Goal: Transaction & Acquisition: Purchase product/service

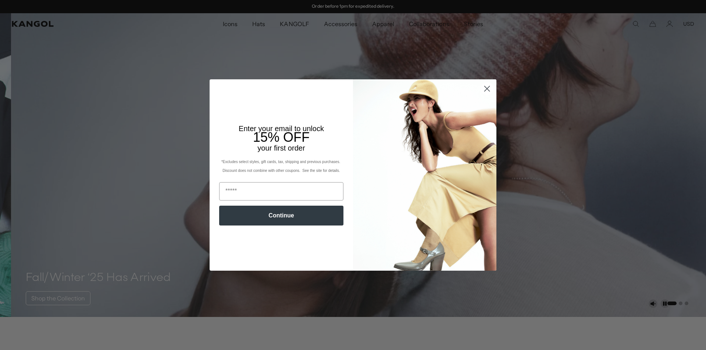
click at [485, 89] on icon "Close dialog" at bounding box center [487, 88] width 5 height 5
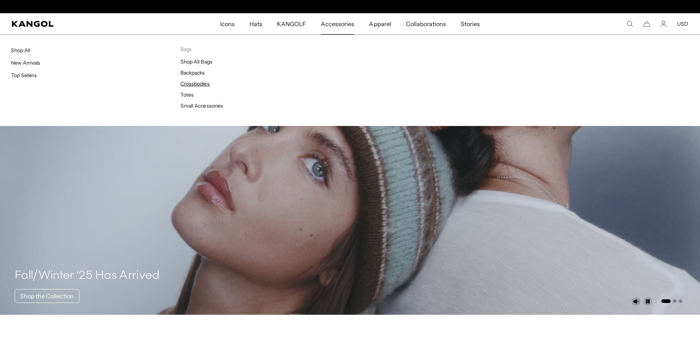
scroll to position [0, 151]
click at [200, 84] on link "Crossbodies" at bounding box center [194, 84] width 29 height 7
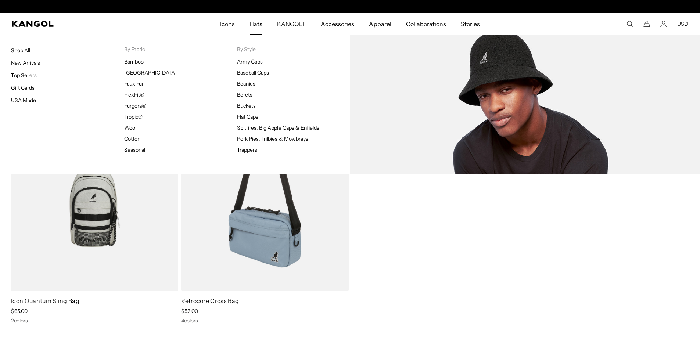
scroll to position [0, 151]
click at [138, 71] on link "[GEOGRAPHIC_DATA]" at bounding box center [150, 72] width 53 height 7
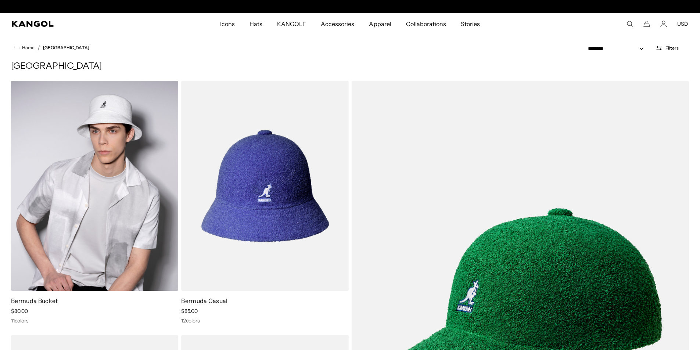
scroll to position [0, 151]
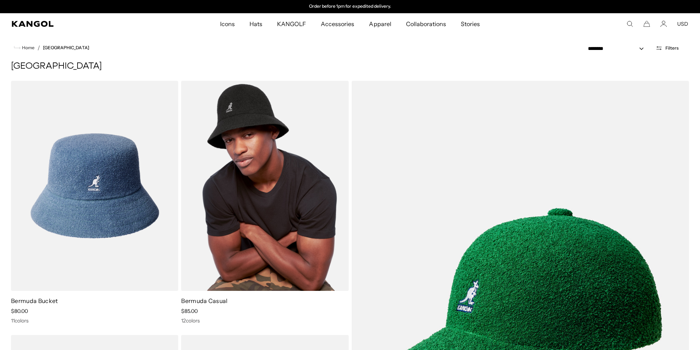
click at [271, 221] on img at bounding box center [264, 186] width 167 height 210
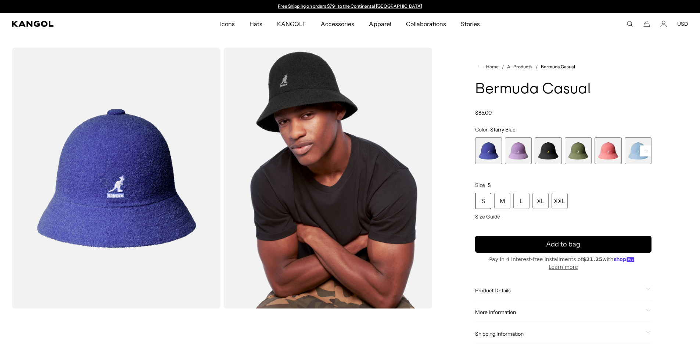
click at [551, 155] on span "3 of 12" at bounding box center [548, 150] width 27 height 27
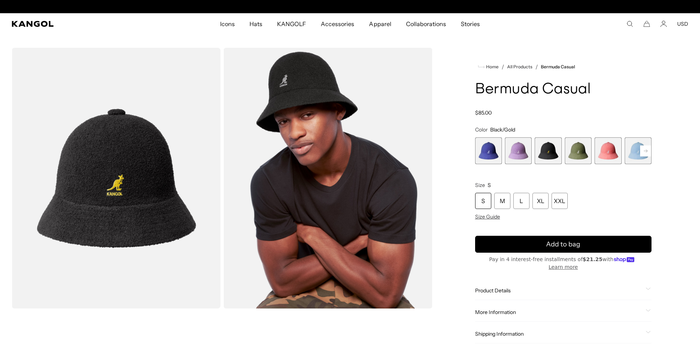
scroll to position [0, 151]
click at [589, 158] on span "4 of 12" at bounding box center [578, 150] width 27 height 27
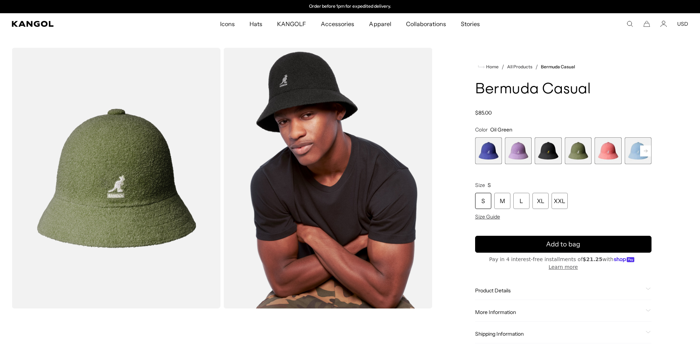
click at [644, 153] on rect at bounding box center [645, 151] width 11 height 11
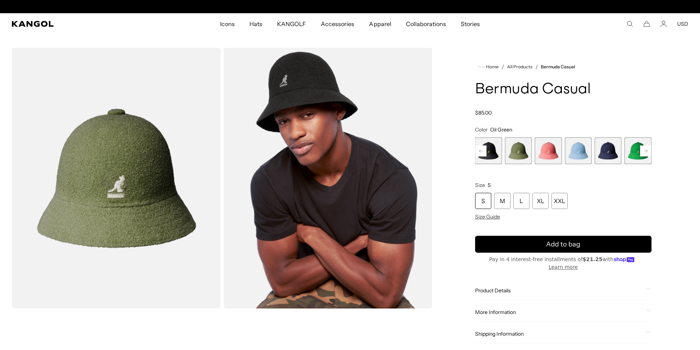
click at [643, 153] on rect at bounding box center [645, 151] width 11 height 11
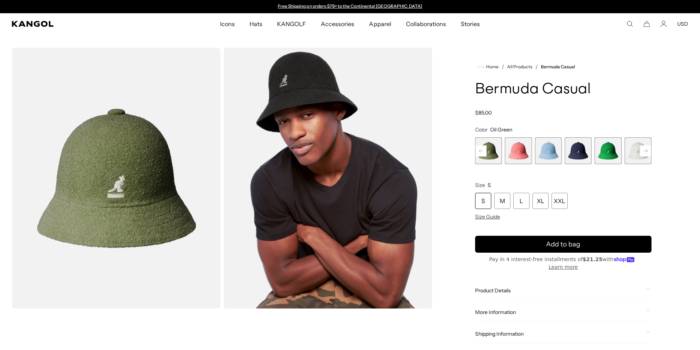
click at [576, 153] on span "7 of 12" at bounding box center [578, 150] width 27 height 27
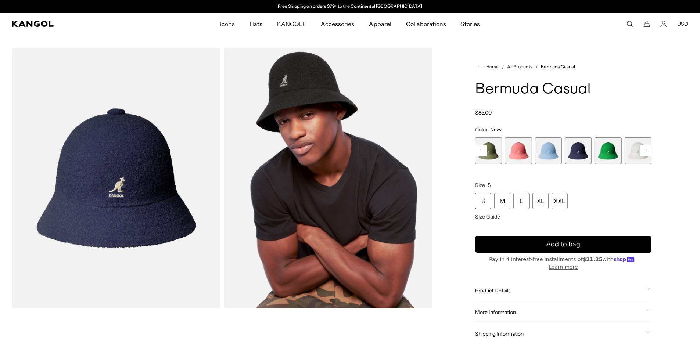
click at [643, 151] on rect at bounding box center [645, 151] width 11 height 11
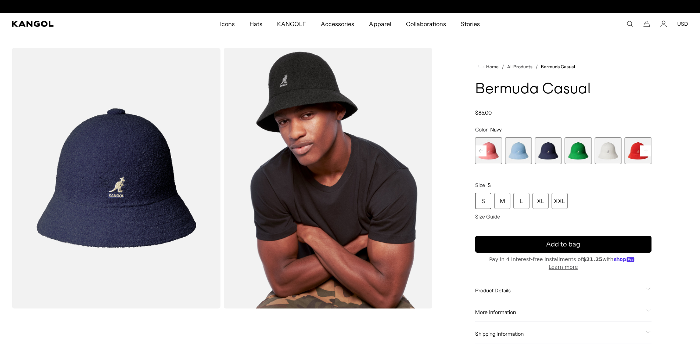
scroll to position [0, 151]
click at [480, 150] on rect at bounding box center [481, 151] width 11 height 11
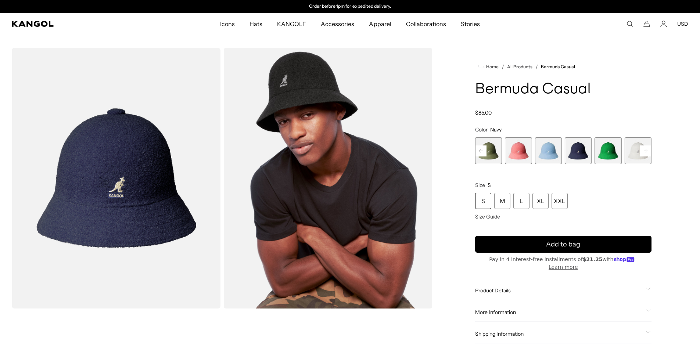
click at [480, 150] on rect at bounding box center [481, 151] width 11 height 11
click at [518, 153] on span "3 of 12" at bounding box center [518, 150] width 27 height 27
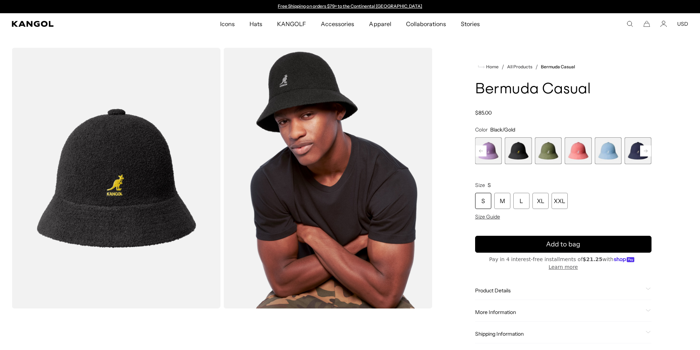
click at [481, 148] on rect at bounding box center [481, 151] width 11 height 11
click at [481, 148] on div "Previous Next Starry Blue Variant sold out or unavailable Digital Lavender Vari…" at bounding box center [563, 150] width 176 height 27
click at [481, 148] on span "1 of 12" at bounding box center [488, 150] width 27 height 27
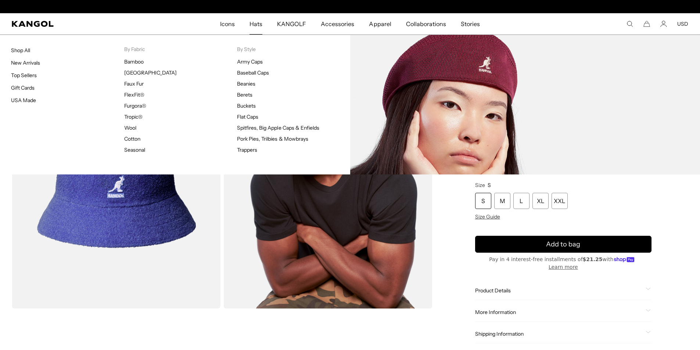
scroll to position [0, 151]
click at [132, 116] on link "Tropic®" at bounding box center [133, 117] width 18 height 7
